Goal: Check status

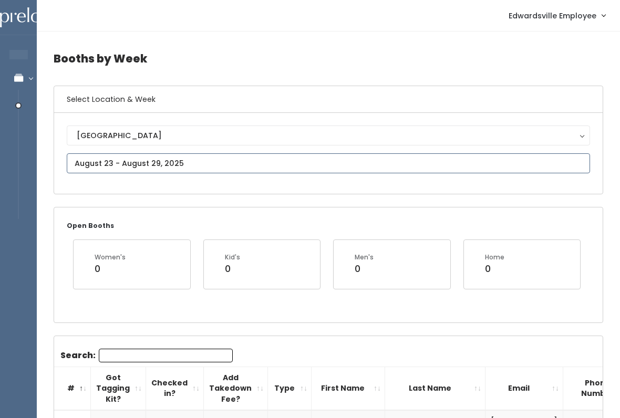
click at [336, 171] on input "text" at bounding box center [329, 164] width 524 height 20
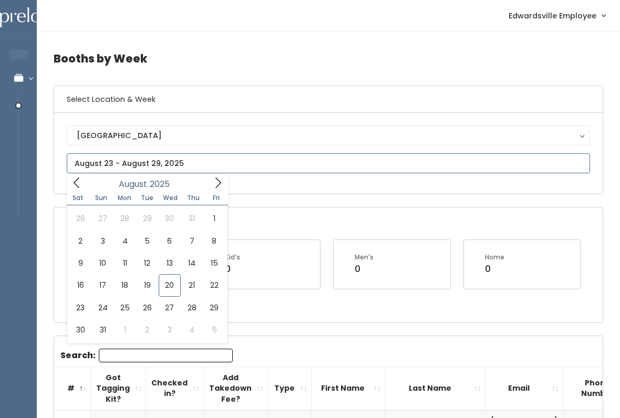
type input "August 16 to August 22"
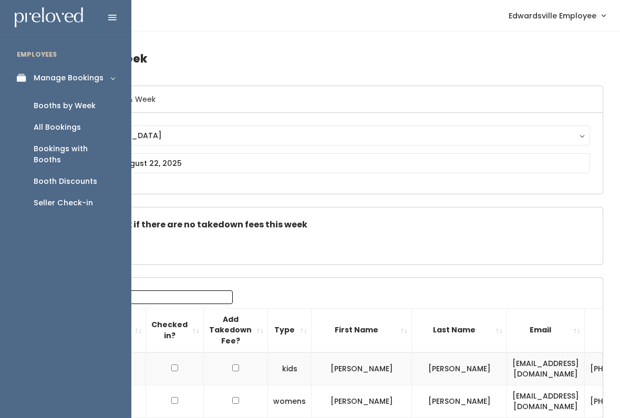
click at [86, 176] on div "Booth Discounts" at bounding box center [66, 181] width 64 height 11
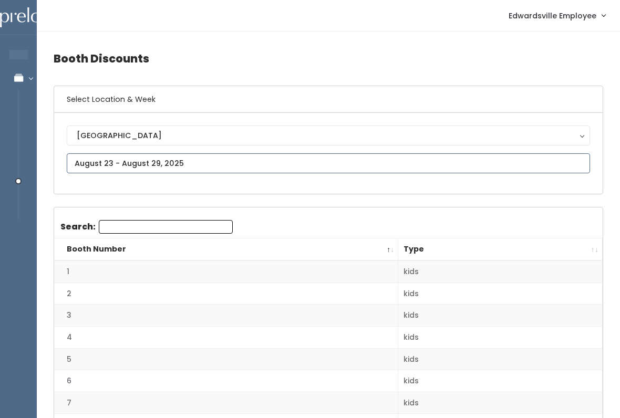
click at [415, 162] on input "text" at bounding box center [329, 164] width 524 height 20
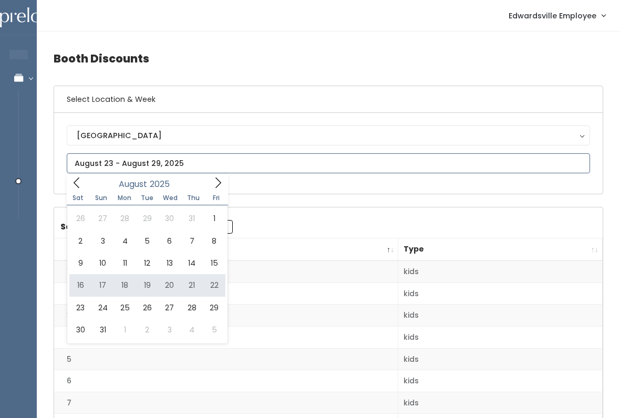
type input "August 16 to August 22"
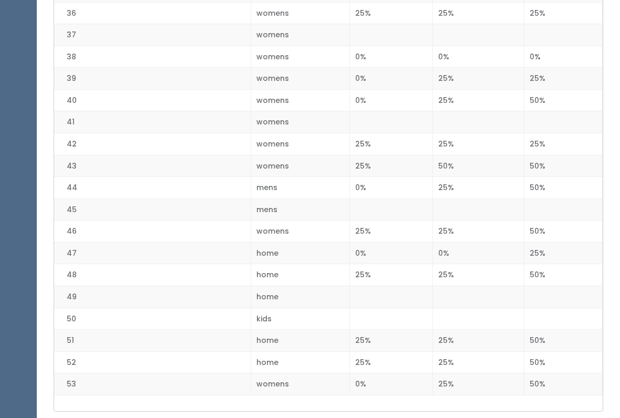
scroll to position [1064, 0]
